Goal: Task Accomplishment & Management: Use online tool/utility

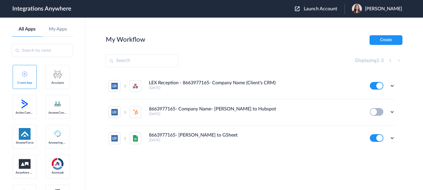
click at [320, 11] on span "Launch Account" at bounding box center [321, 8] width 34 height 5
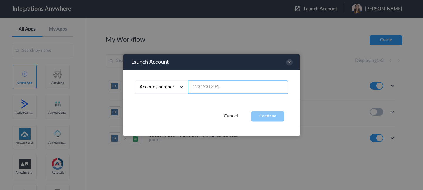
click at [248, 89] on input "text" at bounding box center [238, 87] width 100 height 13
paste input "3365102098"
type input "3365102098"
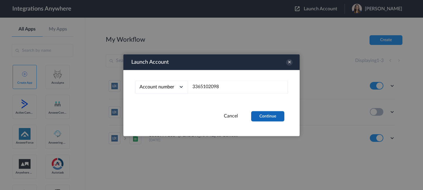
click at [274, 116] on button "Continue" at bounding box center [267, 116] width 33 height 10
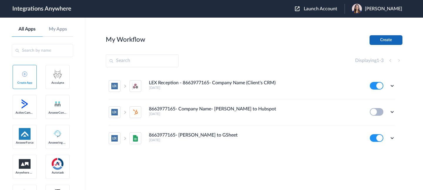
click at [385, 37] on button "Create" at bounding box center [386, 40] width 33 height 10
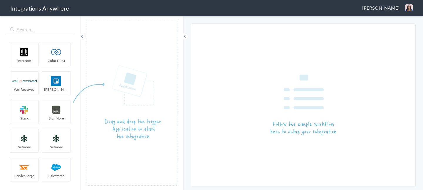
click at [385, 9] on span "[PERSON_NAME]" at bounding box center [380, 7] width 37 height 7
click at [396, 29] on li "Dashboard" at bounding box center [396, 30] width 41 height 9
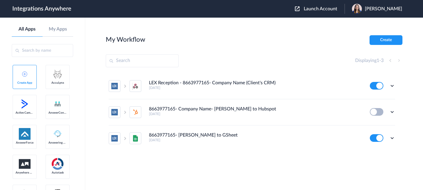
click at [323, 6] on span "Launch Account" at bounding box center [321, 8] width 34 height 5
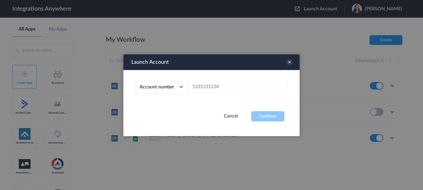
click at [223, 112] on div "Cancel Continue" at bounding box center [211, 116] width 176 height 10
click at [235, 117] on link "Cancel" at bounding box center [231, 115] width 14 height 5
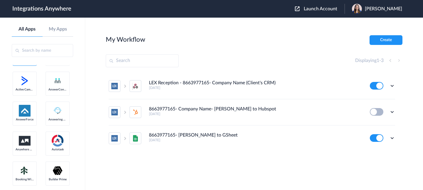
scroll to position [34, 0]
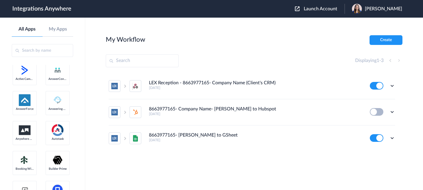
click at [53, 50] on input "text" at bounding box center [42, 50] width 61 height 13
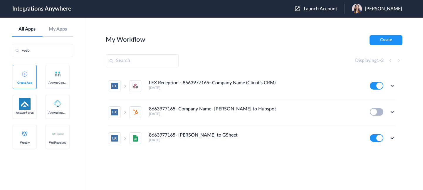
scroll to position [0, 0]
type input "webhook"
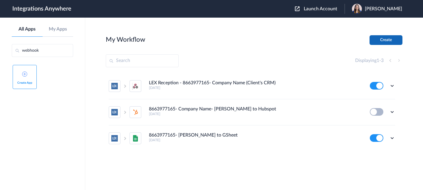
click at [391, 42] on button "Create" at bounding box center [386, 40] width 33 height 10
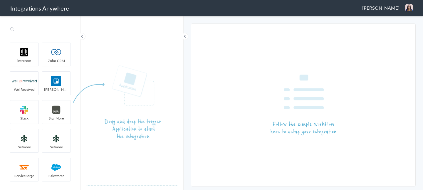
click at [47, 29] on input "text" at bounding box center [40, 29] width 69 height 11
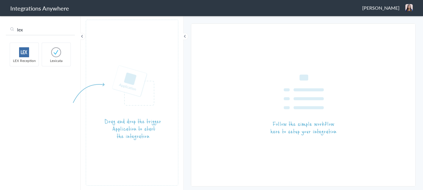
type input "lex"
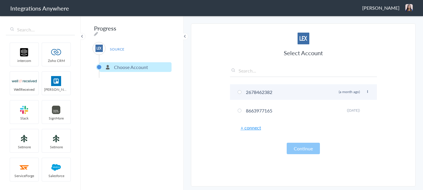
click at [292, 96] on li "2678462382 Rename Delete (a month ago)" at bounding box center [303, 92] width 147 height 16
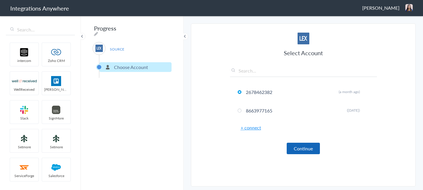
click at [314, 148] on button "Continue" at bounding box center [303, 148] width 33 height 11
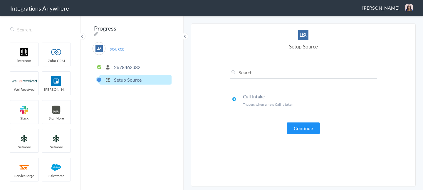
click at [387, 7] on span "[PERSON_NAME]" at bounding box center [380, 7] width 37 height 7
click at [394, 29] on li "Dashboard" at bounding box center [396, 30] width 41 height 9
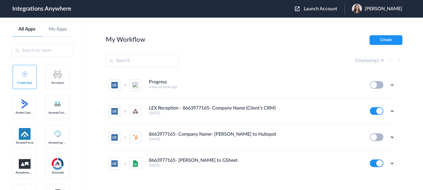
scroll to position [1, 0]
click at [390, 85] on icon at bounding box center [392, 85] width 6 height 6
click at [374, 119] on span "Delete" at bounding box center [374, 120] width 12 height 4
click at [369, 123] on li "Are you sure?" at bounding box center [376, 123] width 38 height 16
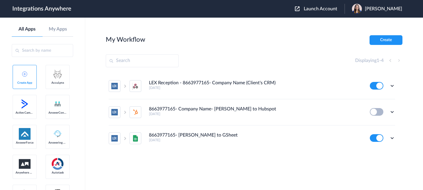
scroll to position [0, 0]
click at [391, 86] on icon at bounding box center [392, 86] width 6 height 6
click at [373, 98] on link "Edit" at bounding box center [368, 99] width 14 height 4
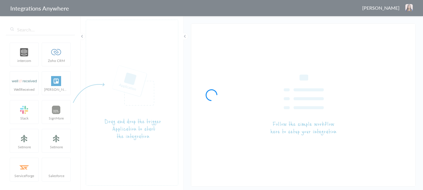
type input "LEX Reception - 8663977165- Company Name (Client's CRM)"
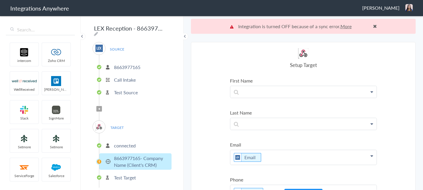
click at [101, 125] on img at bounding box center [99, 126] width 7 height 7
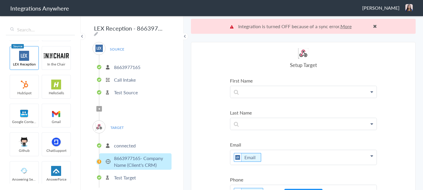
scroll to position [170, 0]
click at [123, 143] on p "connected" at bounding box center [125, 145] width 22 height 7
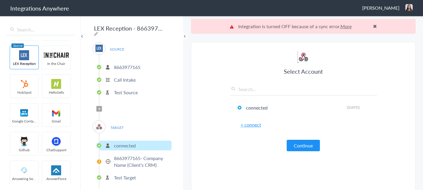
click at [98, 126] on img at bounding box center [99, 126] width 7 height 7
click at [113, 125] on span "TARGET" at bounding box center [117, 128] width 22 height 8
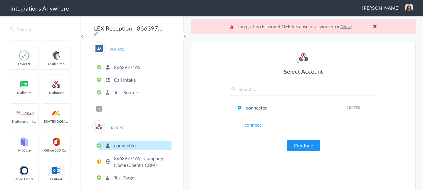
scroll to position [933, 0]
